Goal: Check status: Check status

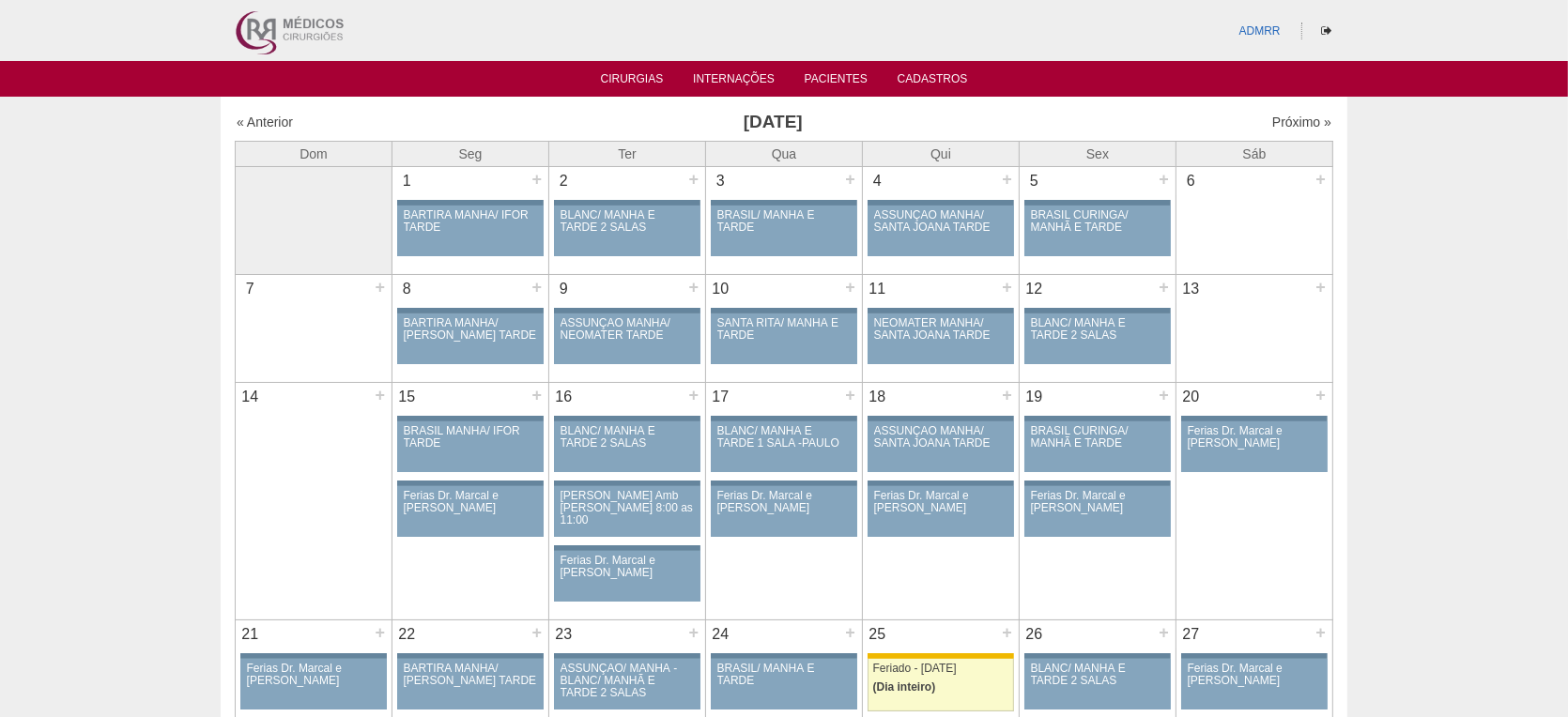
click at [278, 111] on div "« Anterior Dezembro 2025 Próximo »" at bounding box center [784, 125] width 1099 height 30
click at [279, 119] on link "« Anterior" at bounding box center [264, 121] width 56 height 15
click at [276, 120] on link "« Anterior" at bounding box center [264, 121] width 56 height 15
click at [271, 121] on link "« Anterior" at bounding box center [264, 121] width 56 height 15
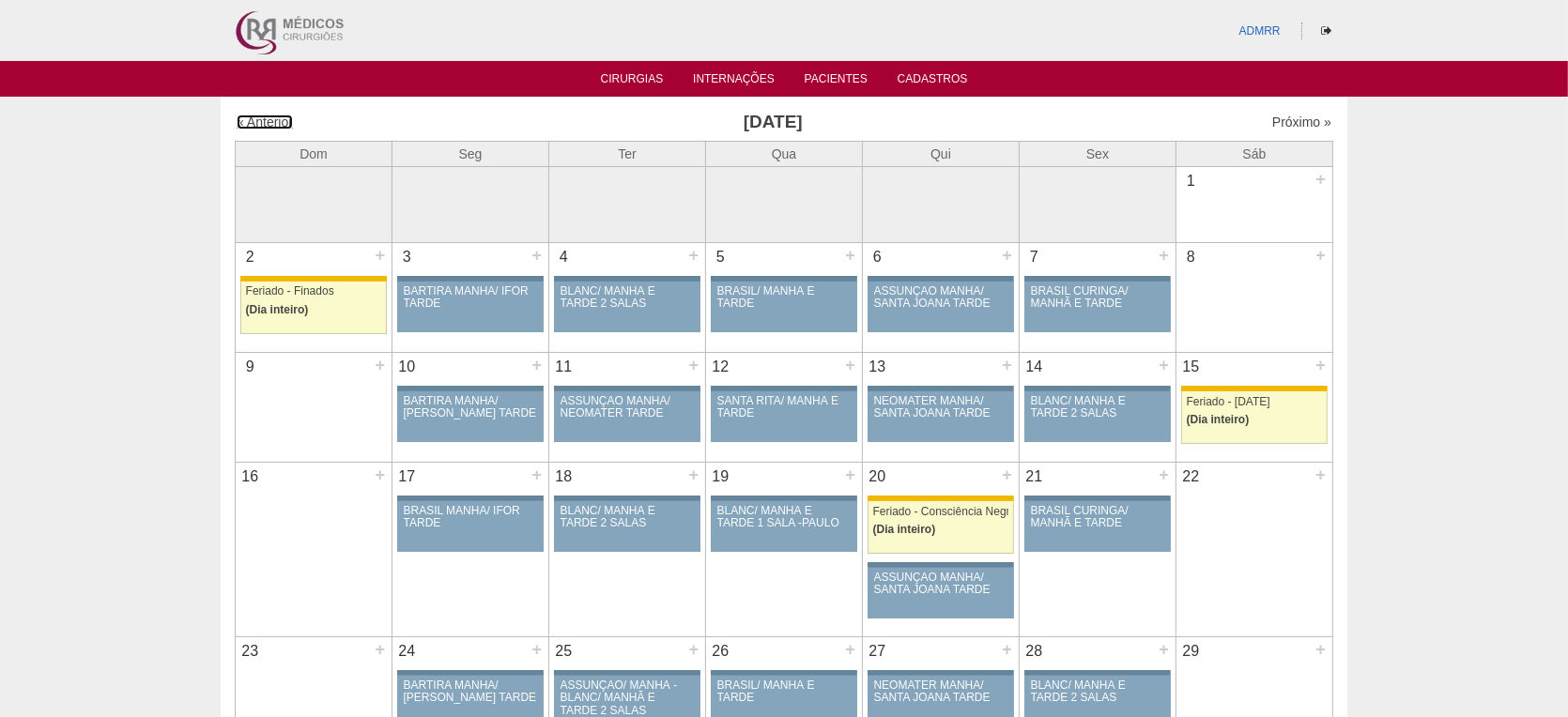
click at [271, 121] on link "« Anterior" at bounding box center [264, 121] width 56 height 15
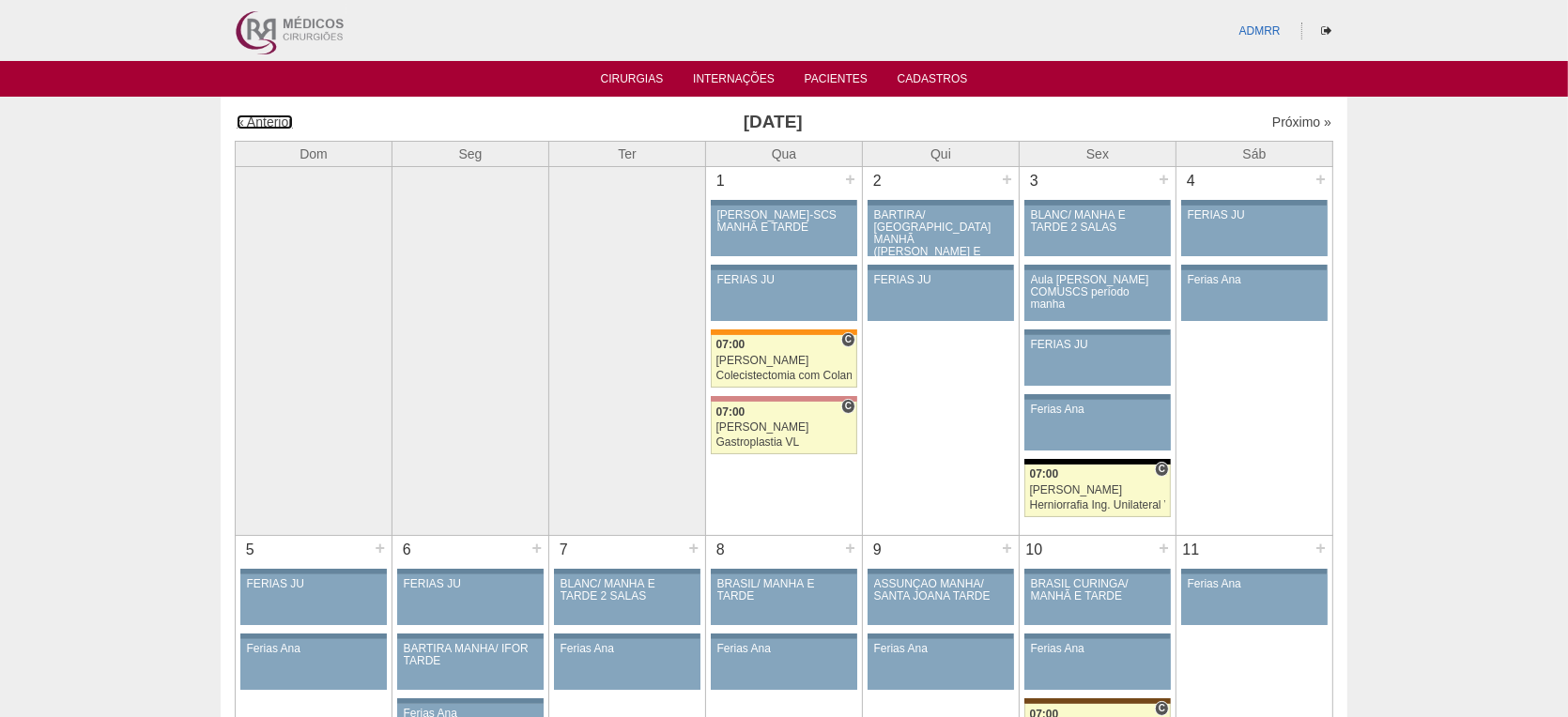
click at [271, 121] on link "« Anterior" at bounding box center [264, 121] width 56 height 15
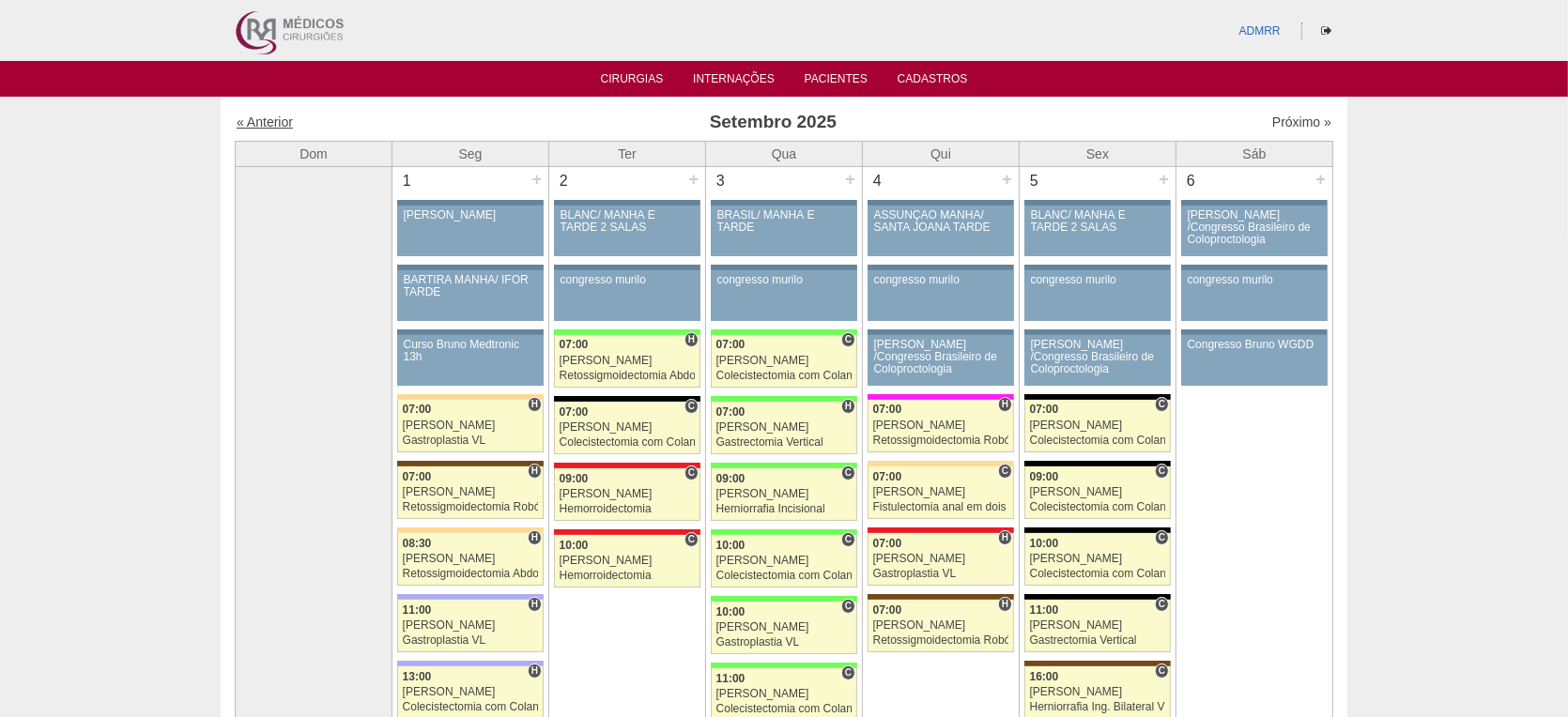
click at [268, 120] on link "« Anterior" at bounding box center [264, 121] width 56 height 15
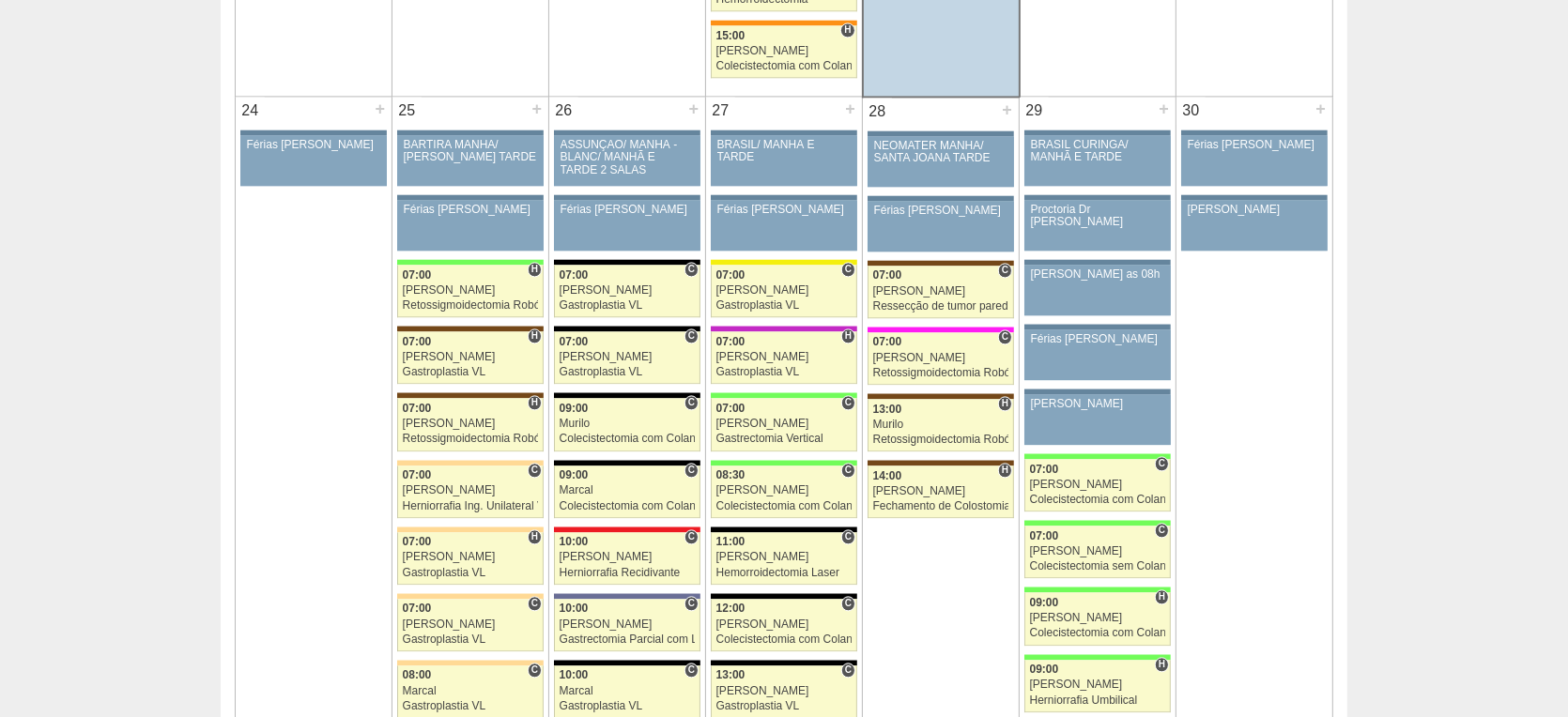
scroll to position [4402, 0]
